Goal: Find specific page/section: Find specific page/section

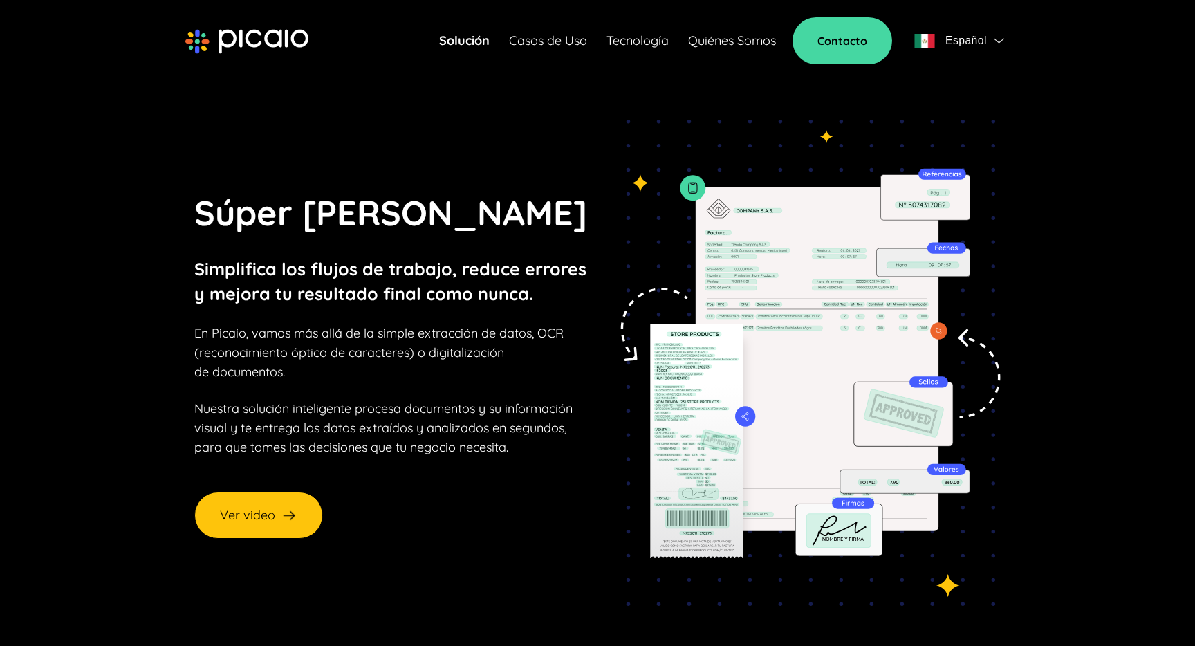
click at [704, 30] on div "Solución Casos de Uso Tecnología Quiénes Somos Contacto Español" at bounding box center [724, 40] width 570 height 47
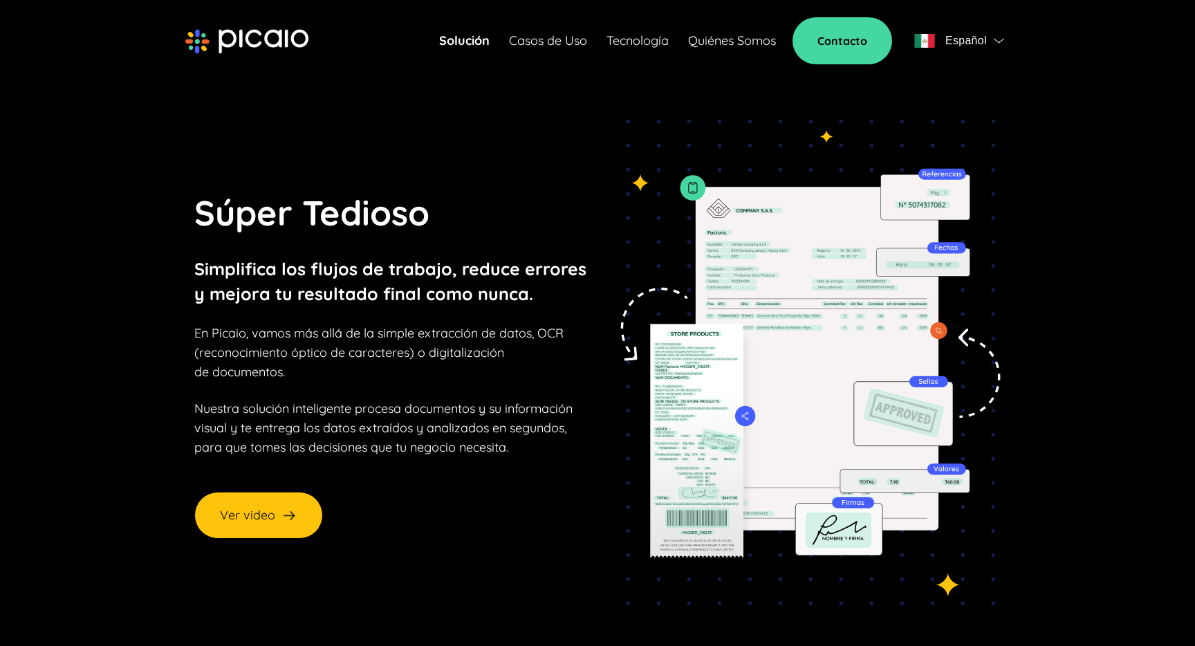
click at [700, 35] on link "Quiénes Somos" at bounding box center [732, 40] width 88 height 19
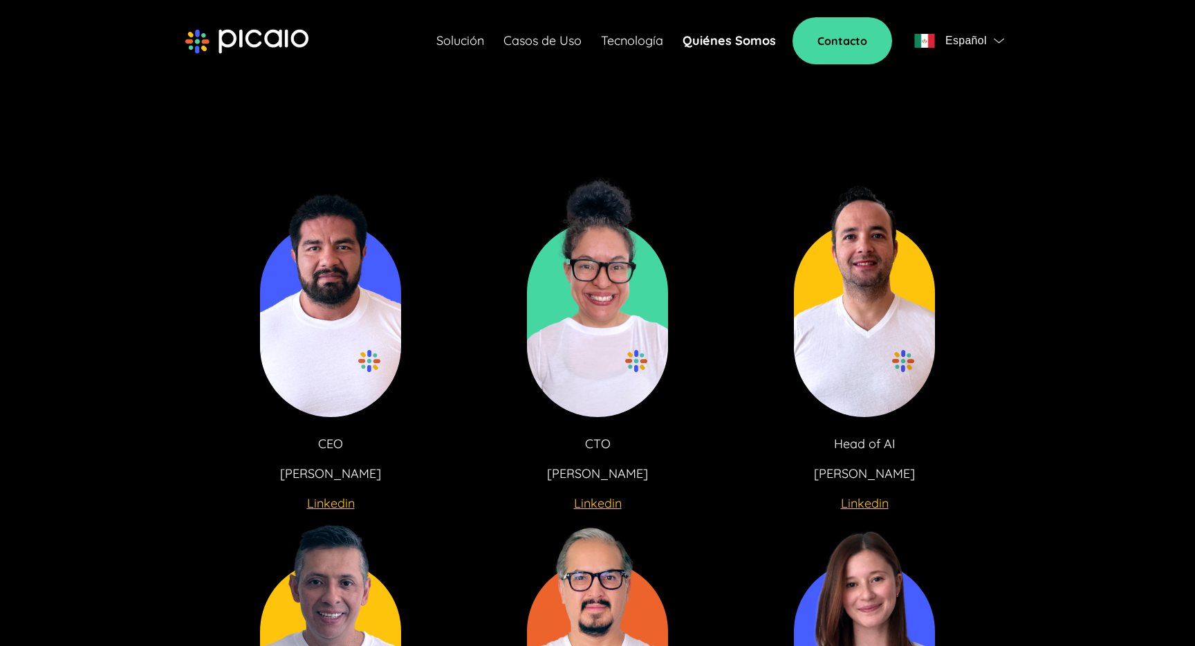
scroll to position [2397, 0]
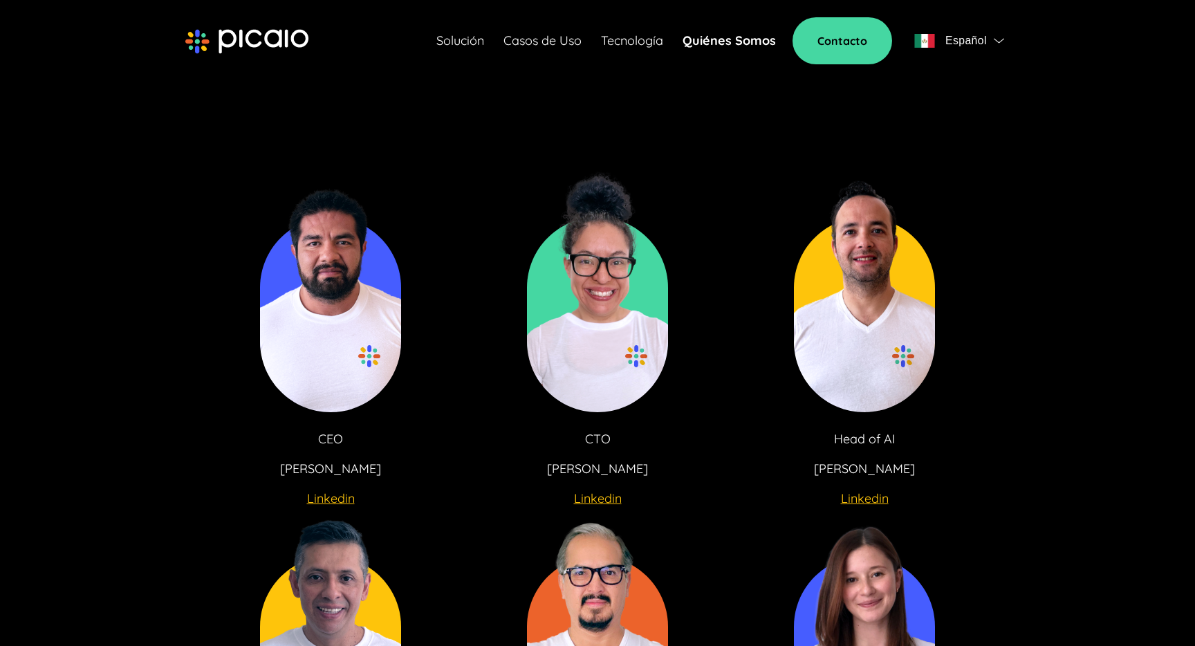
click at [320, 501] on u "Linkedin" at bounding box center [331, 498] width 48 height 16
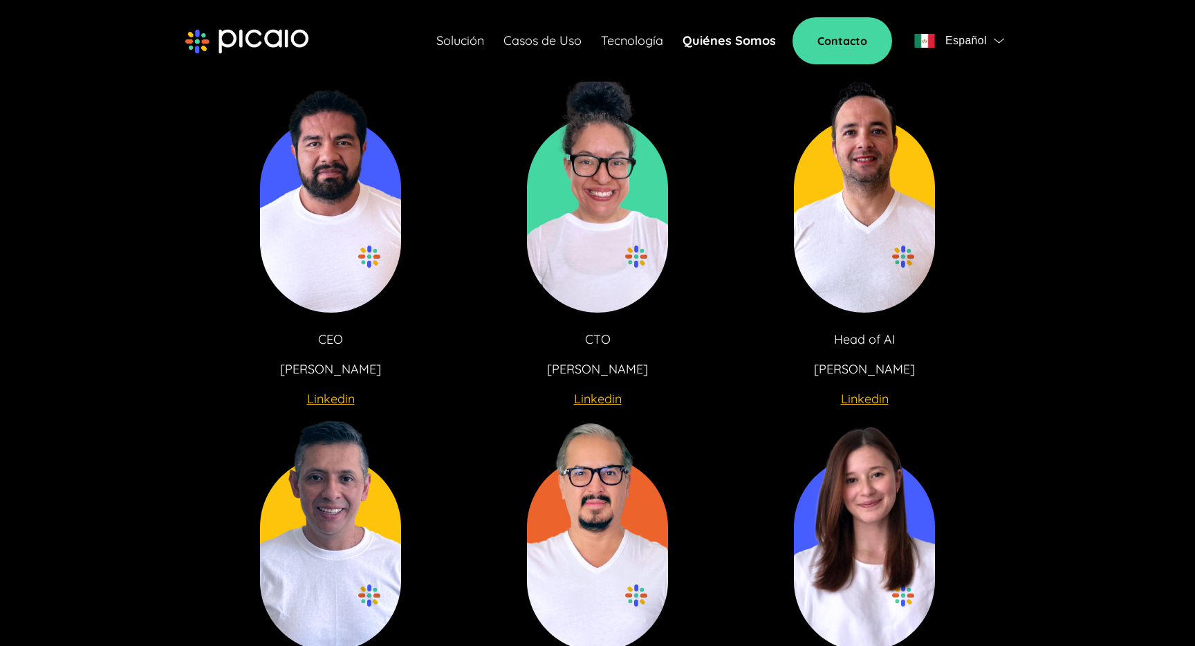
scroll to position [2503, 0]
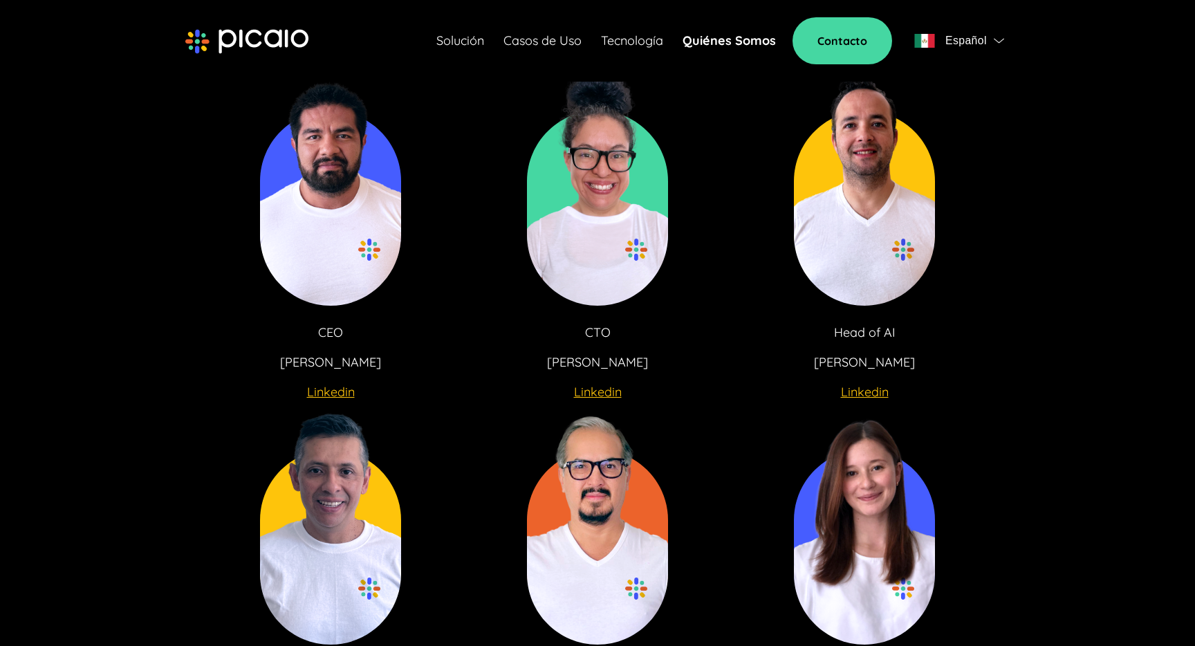
click at [855, 394] on u "Linkedin" at bounding box center [865, 392] width 48 height 16
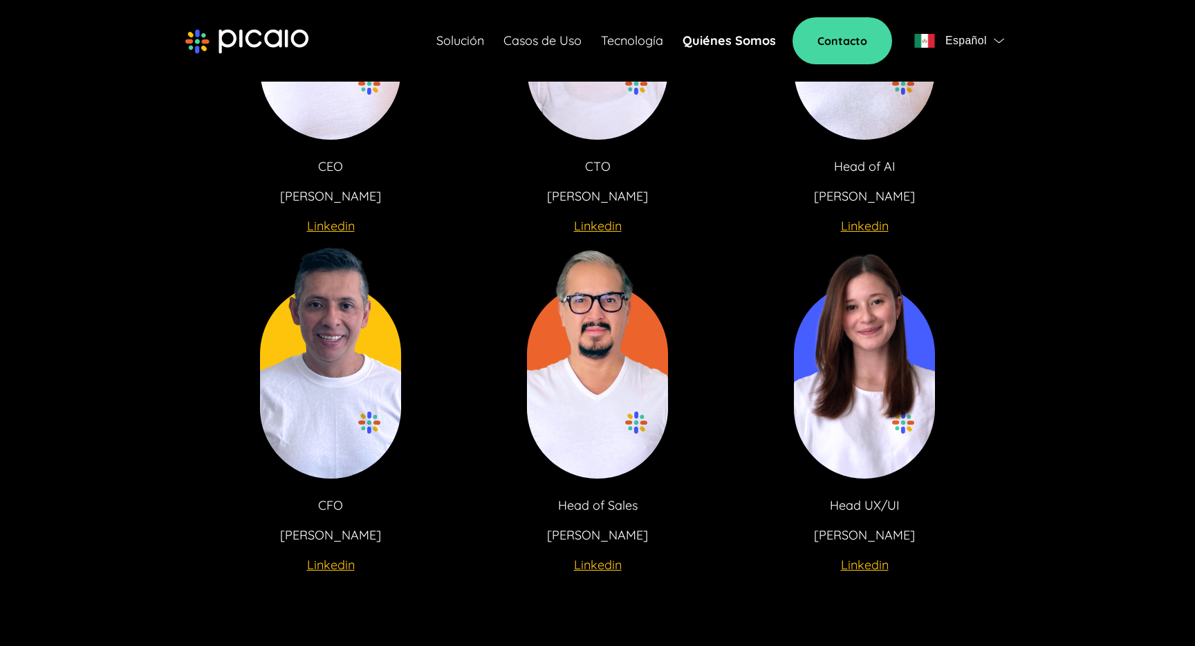
scroll to position [2675, 0]
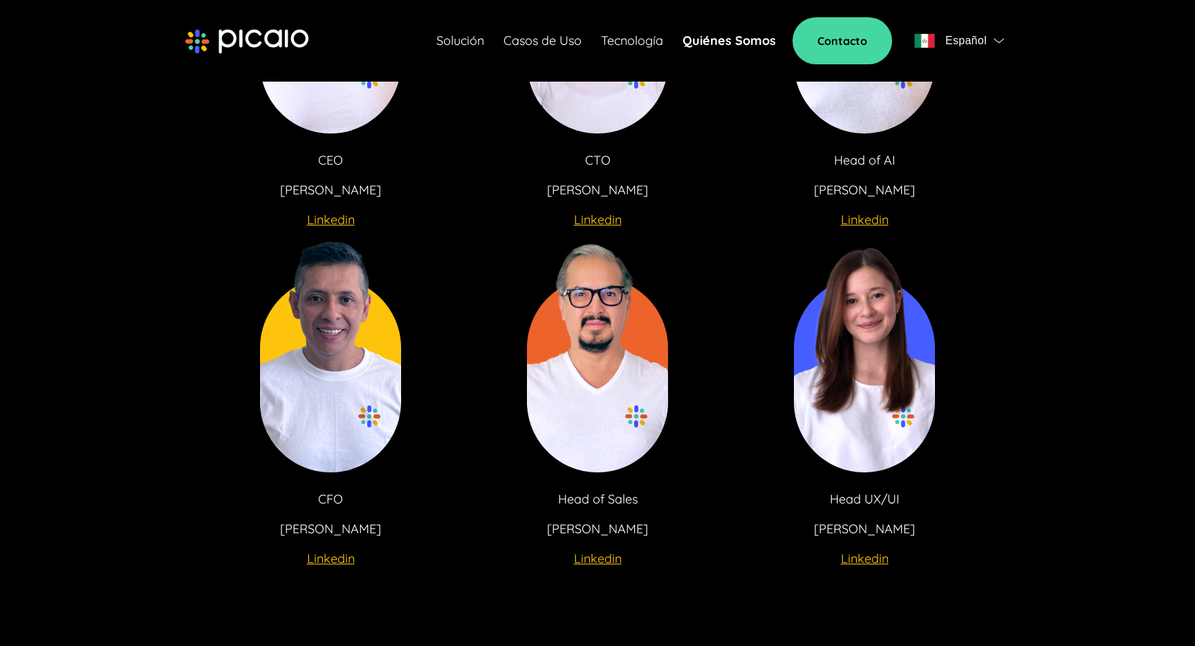
click at [317, 564] on u "Linkedin" at bounding box center [331, 558] width 48 height 16
click at [597, 562] on u "Linkedin" at bounding box center [598, 558] width 48 height 16
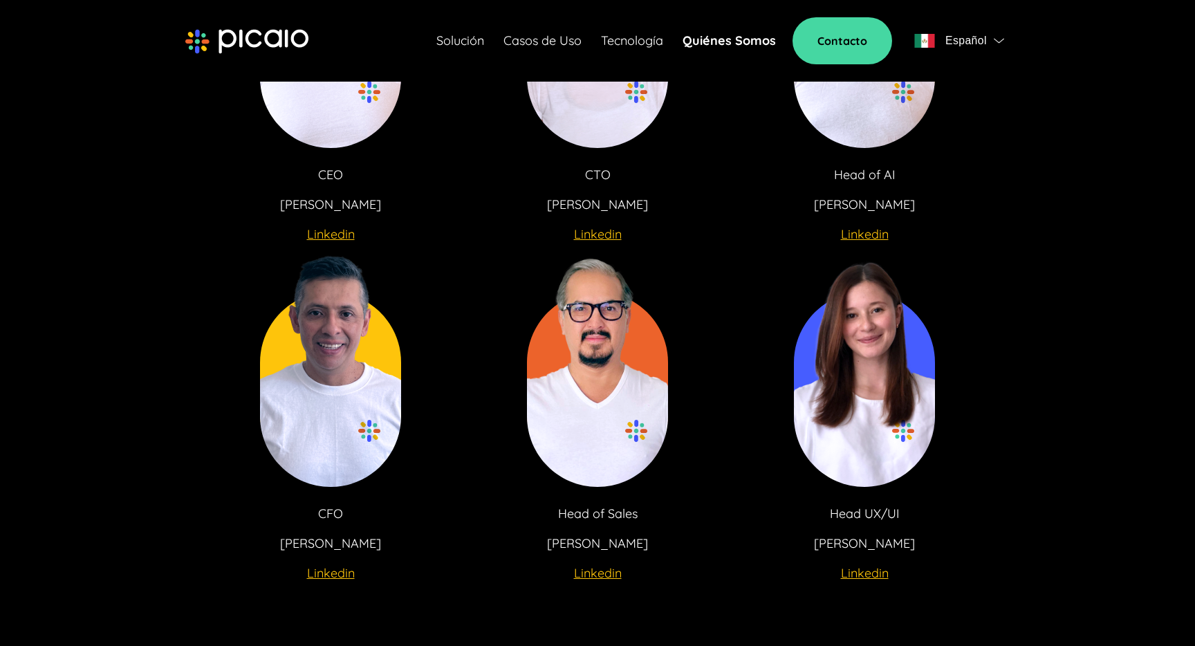
scroll to position [2673, 0]
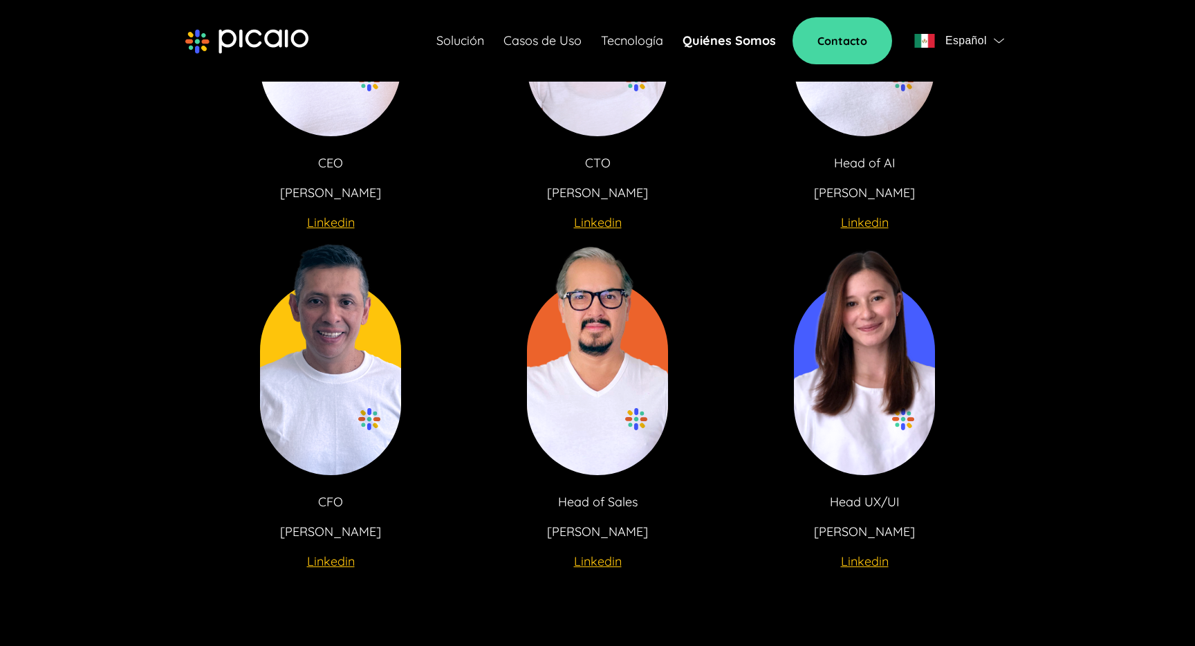
click at [866, 557] on u "Linkedin" at bounding box center [865, 561] width 48 height 16
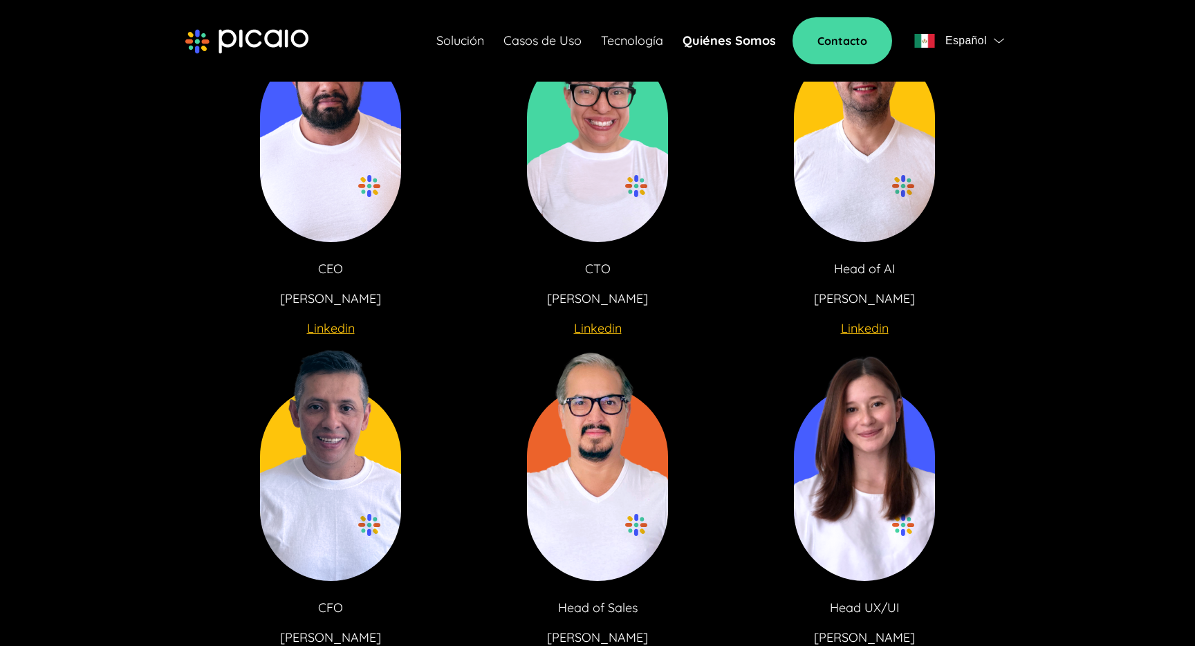
scroll to position [2670, 0]
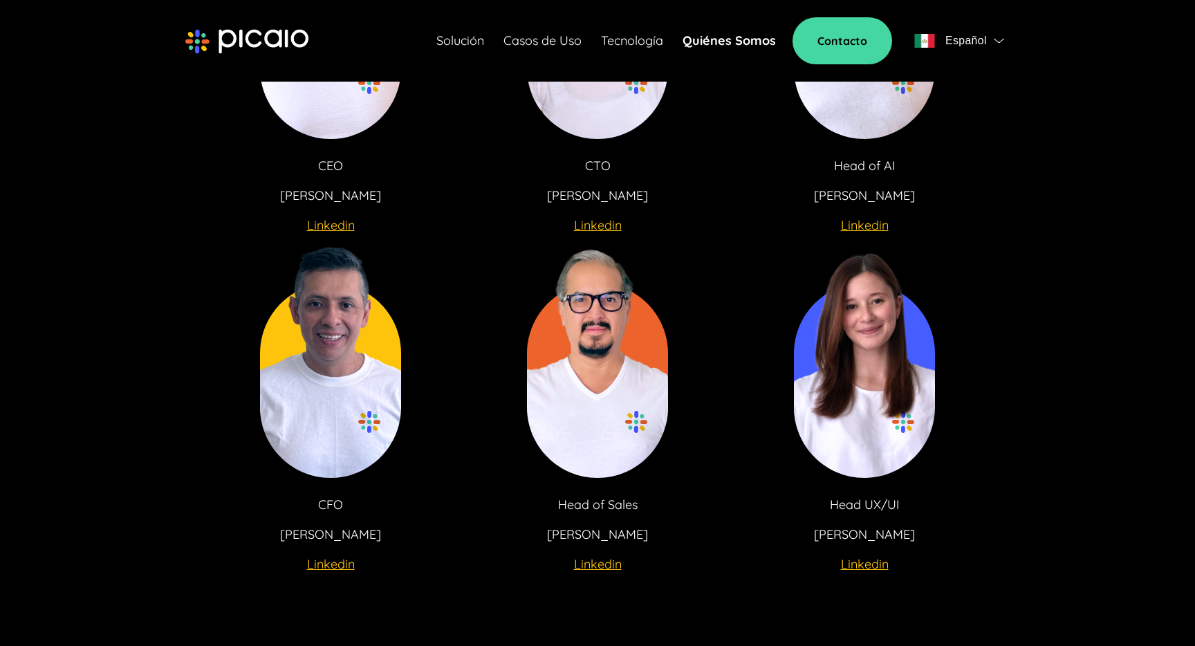
click at [866, 224] on u "Linkedin" at bounding box center [865, 225] width 48 height 16
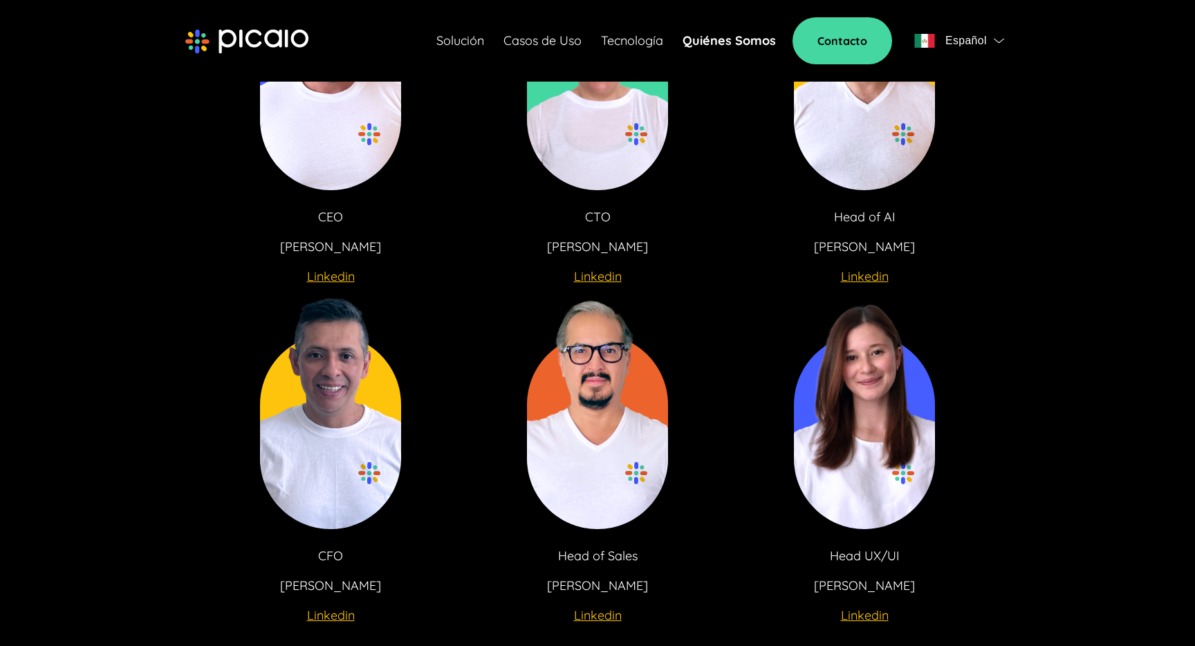
scroll to position [2609, 0]
